Goal: Task Accomplishment & Management: Manage account settings

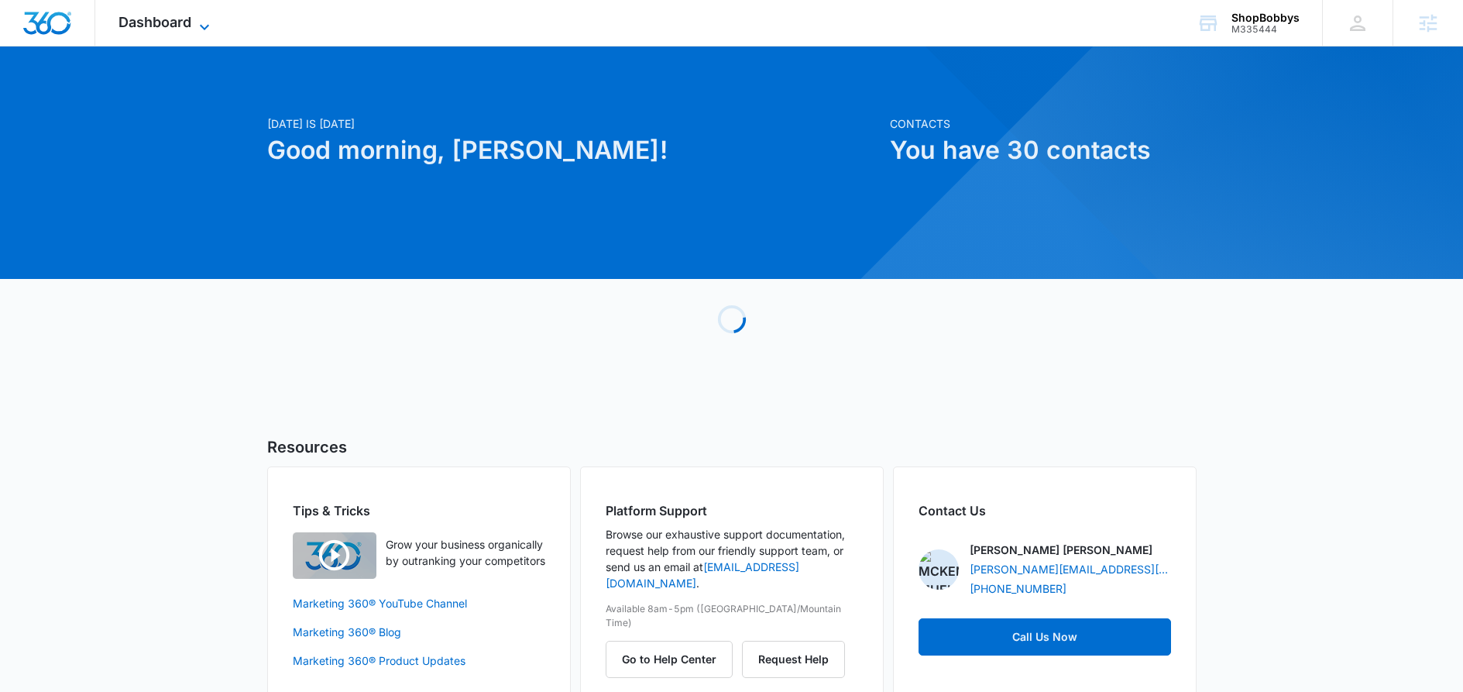
click at [205, 20] on icon at bounding box center [204, 27] width 19 height 19
click at [203, 18] on icon at bounding box center [204, 27] width 19 height 19
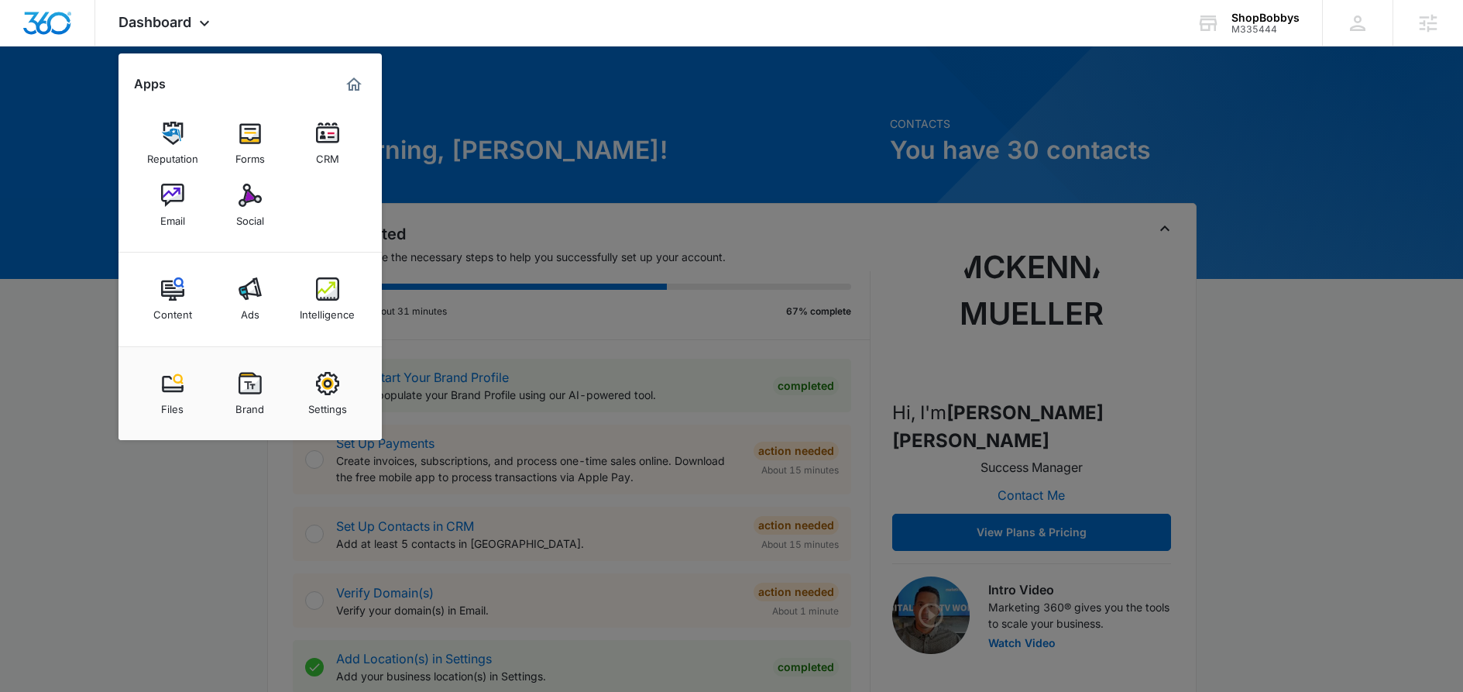
click at [247, 379] on img at bounding box center [250, 383] width 23 height 23
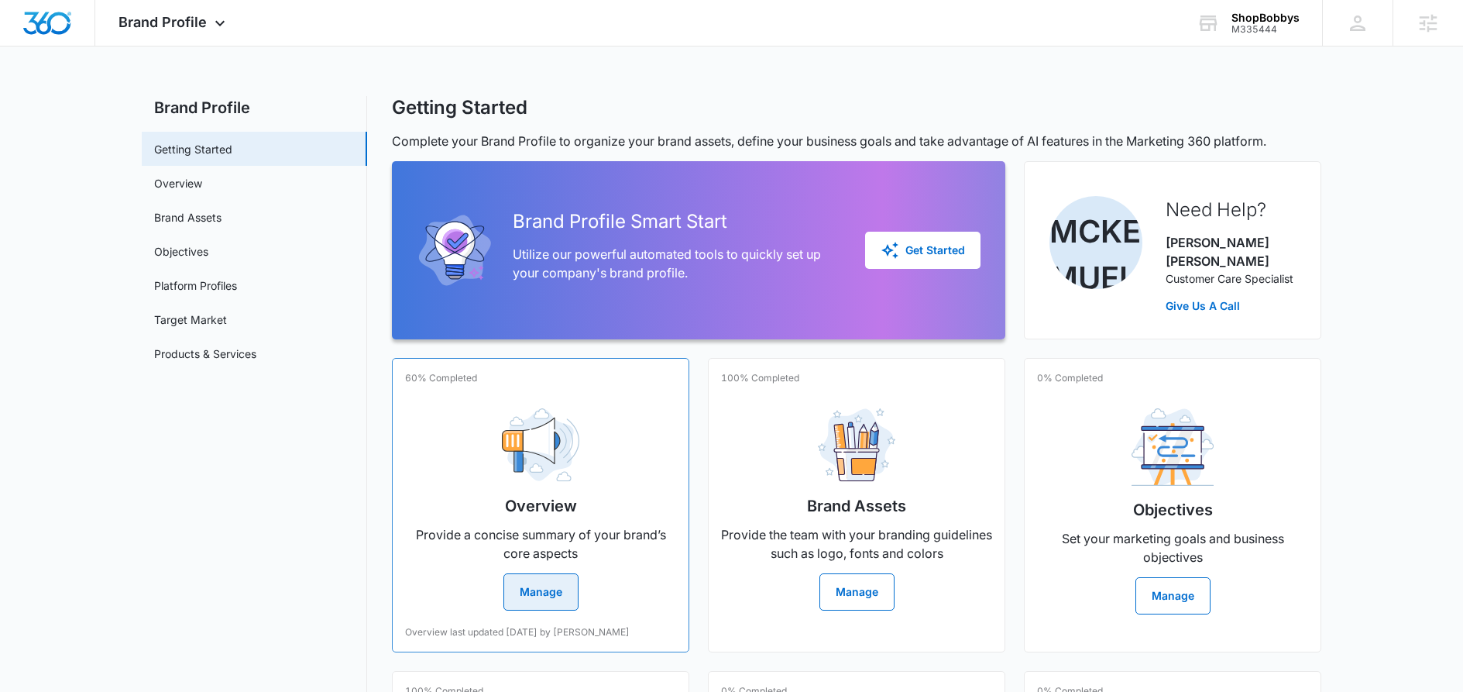
click at [551, 576] on button "Manage" at bounding box center [541, 591] width 75 height 37
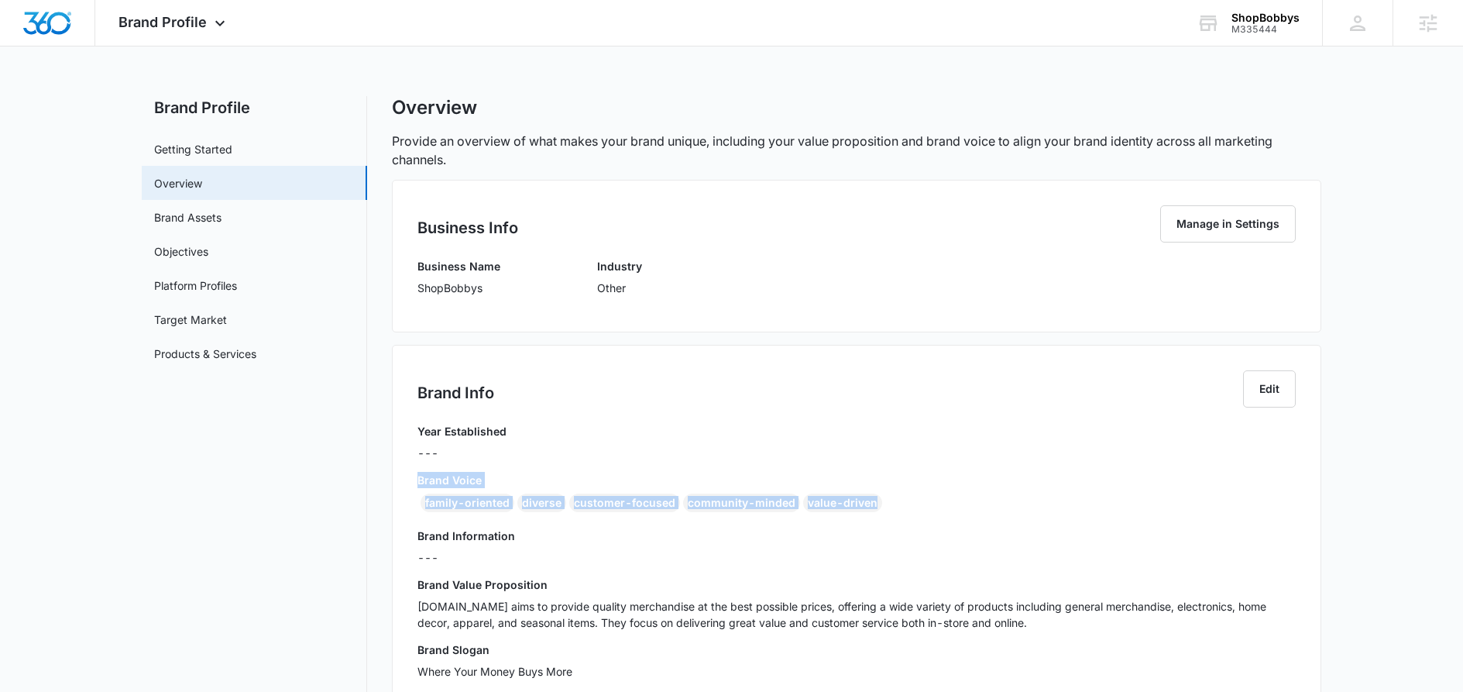
drag, startPoint x: 414, startPoint y: 477, endPoint x: 891, endPoint y: 507, distance: 477.4
click at [891, 507] on div "Brand Info Edit Year Established --- Brand Voice family-oriented diverse custom…" at bounding box center [857, 530] width 930 height 371
copy div "Brand Voice family-oriented diverse customer-focused community-minded value-dri…"
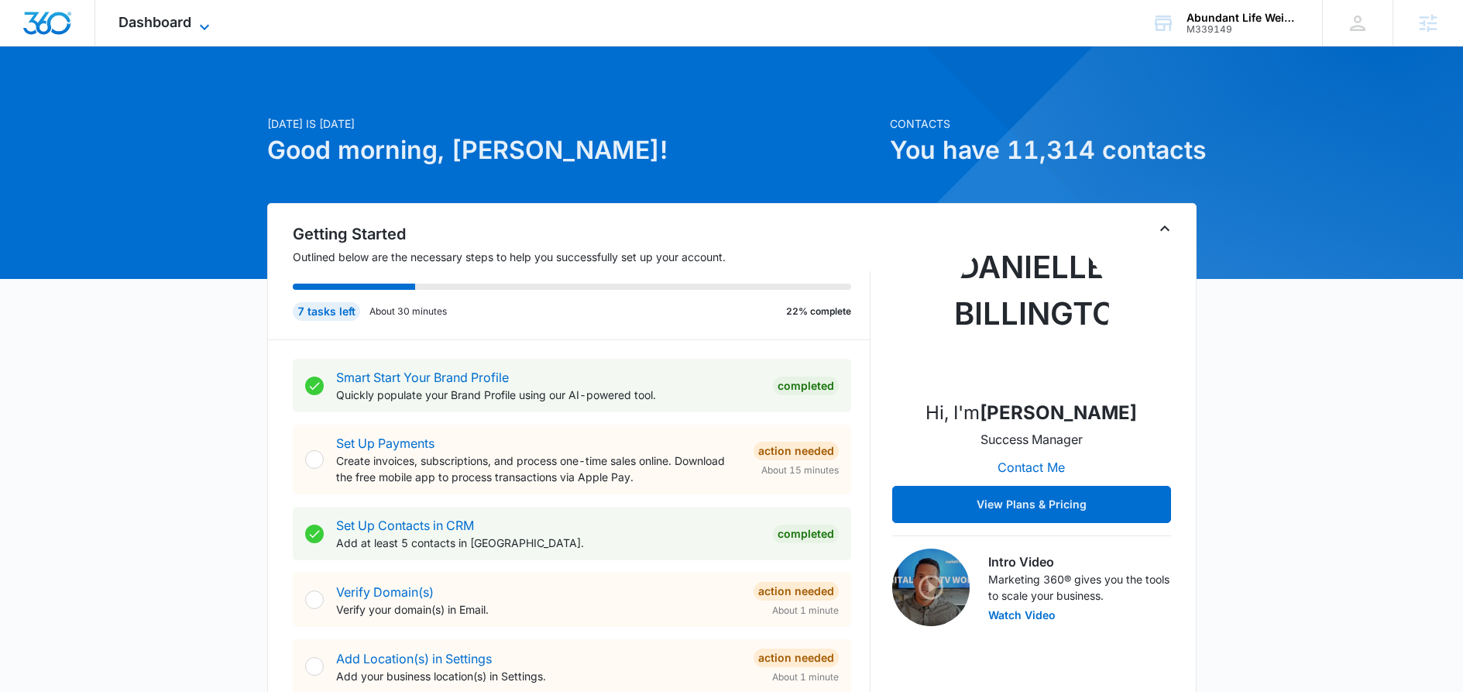
click at [199, 21] on icon at bounding box center [204, 27] width 19 height 19
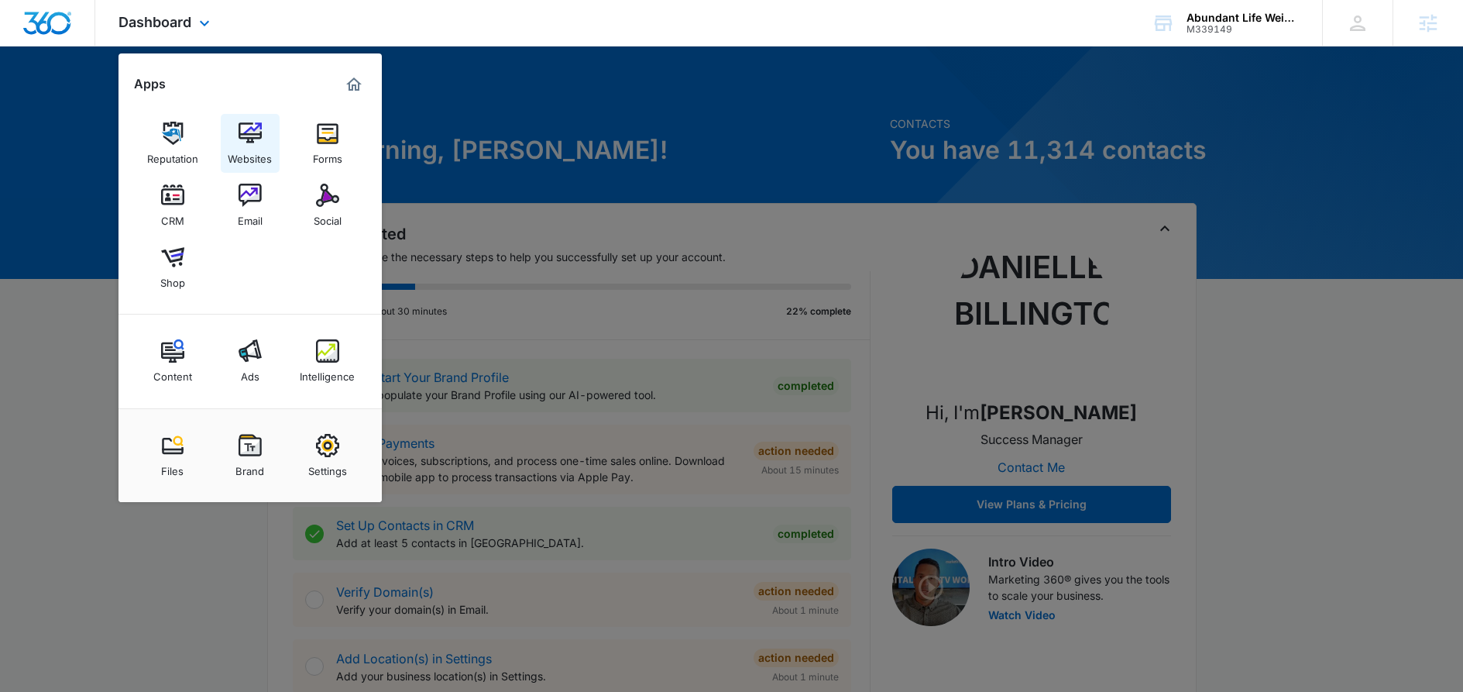
click at [249, 154] on div "Websites" at bounding box center [250, 155] width 44 height 20
